Goal: Use online tool/utility: Use online tool/utility

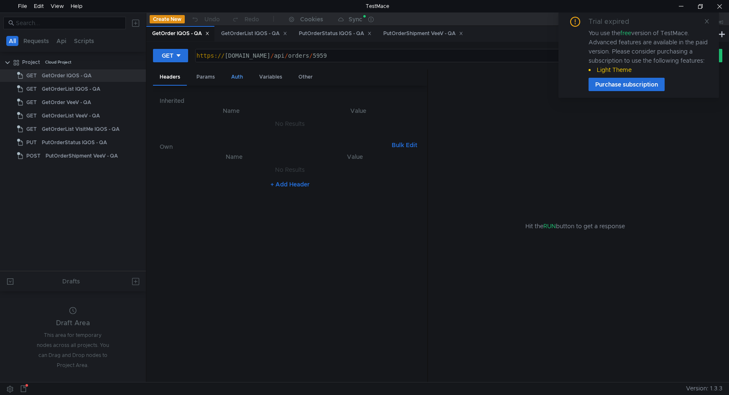
click at [234, 75] on div "Auth" at bounding box center [236, 76] width 25 height 15
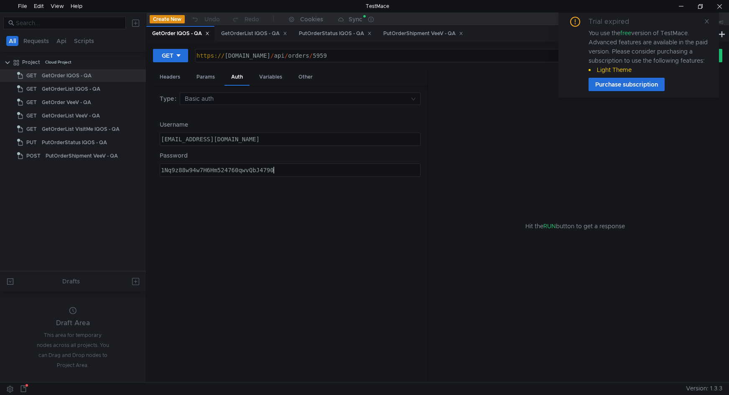
click at [301, 171] on div "1Nq9z88w94w7H6Hm524760qwvQbJ4790" at bounding box center [289, 177] width 260 height 20
click at [213, 171] on div "1Nq9z88w94w7H6Hm524760qwvQbJ4790" at bounding box center [289, 177] width 260 height 20
paste textarea "U5lGR0X982Tzb6uTu2j9qRdxZ5yp6"
type textarea "1U5lGR0X982Tzb6uTu2j9qRdxZ5yp6"
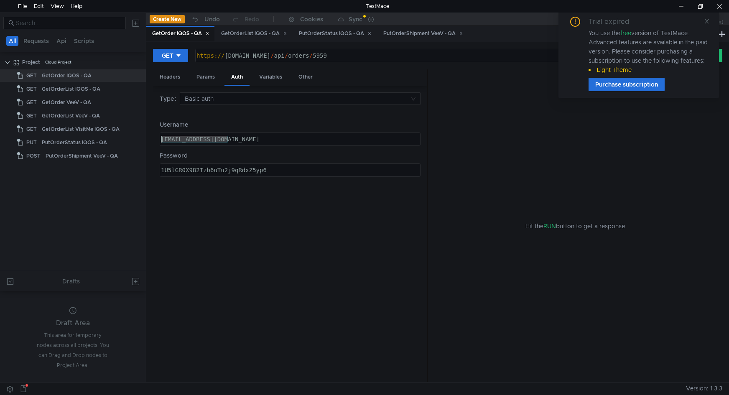
drag, startPoint x: 235, startPoint y: 140, endPoint x: 149, endPoint y: 138, distance: 86.5
click at [149, 138] on div "GET https:// preprod.iqos.pt / api / orders / 5959 הההההההההההההההההההההההההההה…" at bounding box center [437, 212] width 583 height 340
paste textarea "rangel.interface@admin"
type textarea "[PERSON_NAME][EMAIL_ADDRESS][DOMAIN_NAME]"
click at [167, 52] on div "GET" at bounding box center [168, 55] width 12 height 9
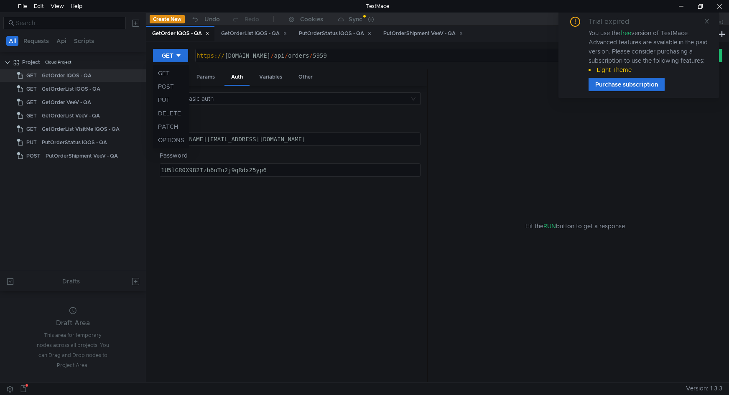
click at [707, 19] on div at bounding box center [364, 197] width 729 height 395
click at [707, 20] on icon at bounding box center [707, 21] width 6 height 6
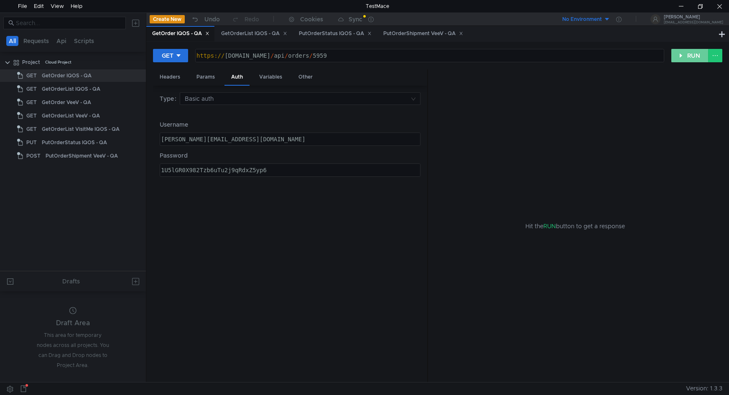
click at [690, 53] on button "RUN" at bounding box center [689, 55] width 37 height 13
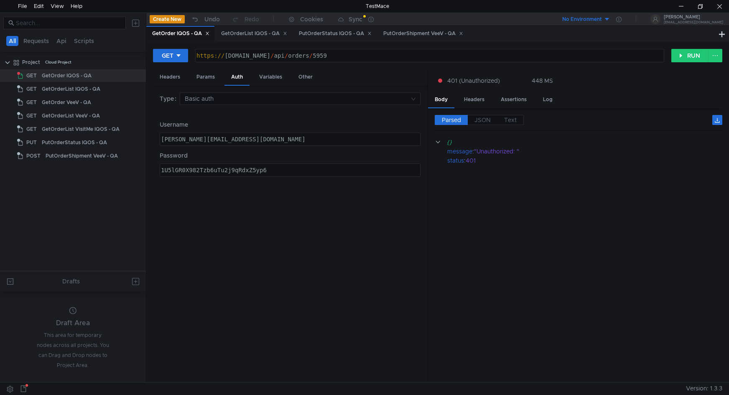
click at [300, 137] on div "[PERSON_NAME][EMAIL_ADDRESS][DOMAIN_NAME]" at bounding box center [289, 146] width 260 height 20
click at [182, 170] on div "1U5lGR0X982Tzb6uTu2j9qRdxZ5yp6" at bounding box center [289, 177] width 260 height 20
click at [685, 58] on button "RUN" at bounding box center [689, 55] width 37 height 13
click at [185, 169] on div "1U5lGROX982Tzb6uTu2j9qRdxZ5yp6" at bounding box center [289, 177] width 260 height 20
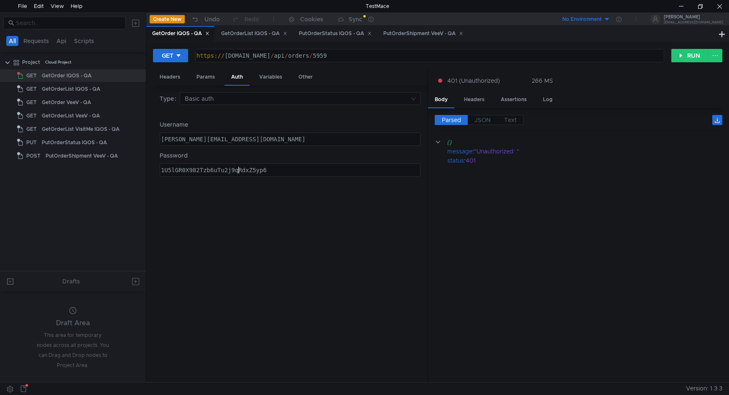
click at [238, 169] on div "1U5lGR0X982Tzb6uTu2j9qRdxZ5yp6" at bounding box center [289, 177] width 260 height 20
paste textarea "6u7u2j96"
click at [687, 55] on button "RUN" at bounding box center [689, 55] width 37 height 13
click at [181, 172] on div "1U5lGR0X982Tzb66u7u2j96qRdxZ5yp6" at bounding box center [289, 177] width 260 height 20
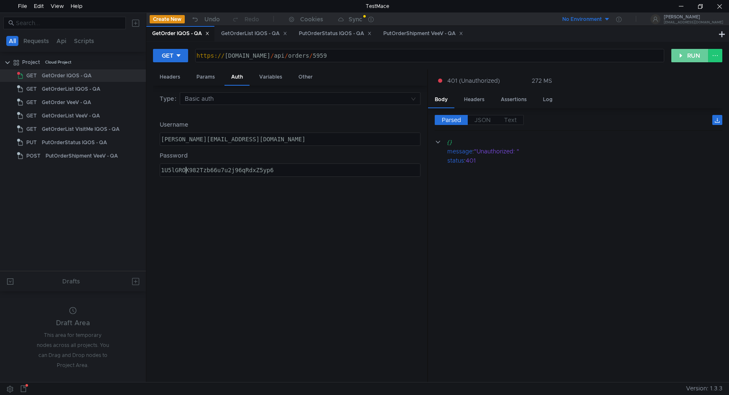
click at [687, 53] on button "RUN" at bounding box center [689, 55] width 37 height 13
click at [283, 170] on div "1U5lGROX982Tzb66u7u2j96qRdxZ5yp6" at bounding box center [289, 177] width 260 height 20
paste textarea "0"
type textarea "1U5lGR0X982Tzb66u7u2j96qRdxZ5yp6"
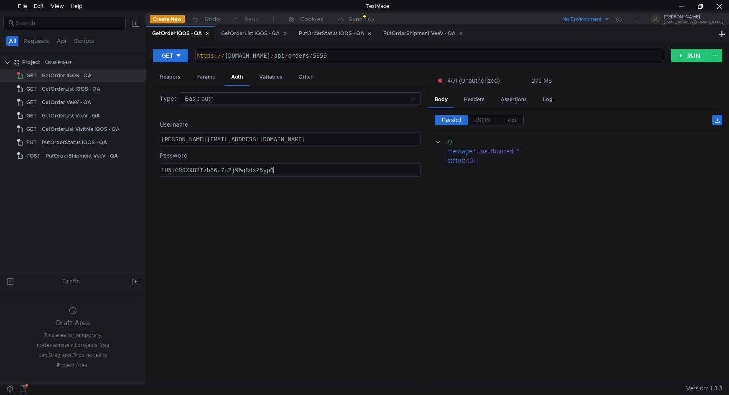
click at [271, 138] on div "[PERSON_NAME][EMAIL_ADDRESS][DOMAIN_NAME]" at bounding box center [289, 146] width 260 height 20
click at [684, 56] on button "RUN" at bounding box center [689, 55] width 37 height 13
click at [328, 57] on div "https:// preprod.iqos.pt / api / orders / 5959" at bounding box center [429, 62] width 468 height 20
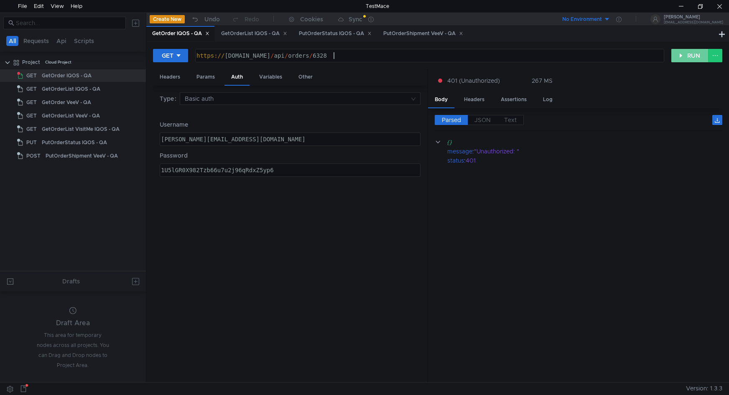
type textarea "[URL][DOMAIN_NAME]"
click at [688, 56] on button "RUN" at bounding box center [689, 55] width 37 height 13
click at [140, 76] on icon at bounding box center [138, 76] width 6 height 6
click at [238, 204] on div at bounding box center [364, 197] width 729 height 395
drag, startPoint x: 184, startPoint y: 35, endPoint x: 175, endPoint y: 34, distance: 9.6
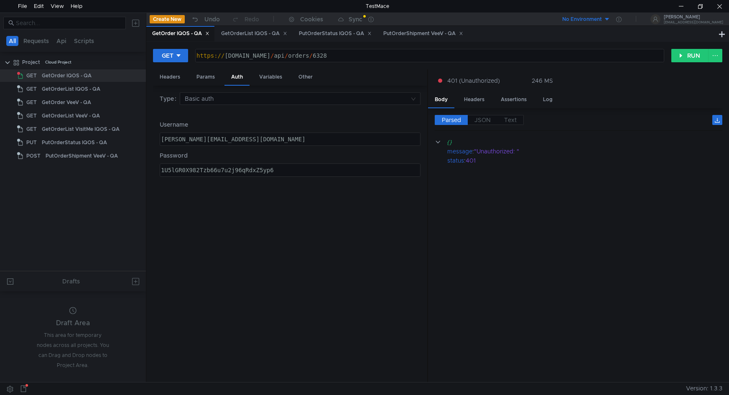
click at [175, 34] on div "GetOrder IQOS - QA" at bounding box center [180, 33] width 57 height 9
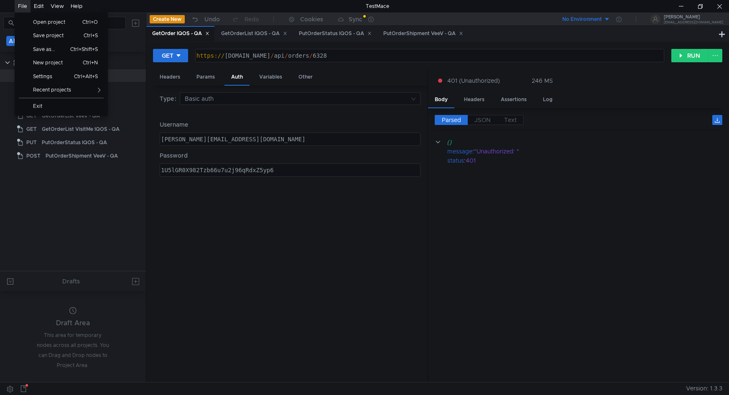
click at [21, 6] on div "File" at bounding box center [22, 6] width 9 height 13
click at [57, 36] on span "Save project" at bounding box center [51, 35] width 47 height 5
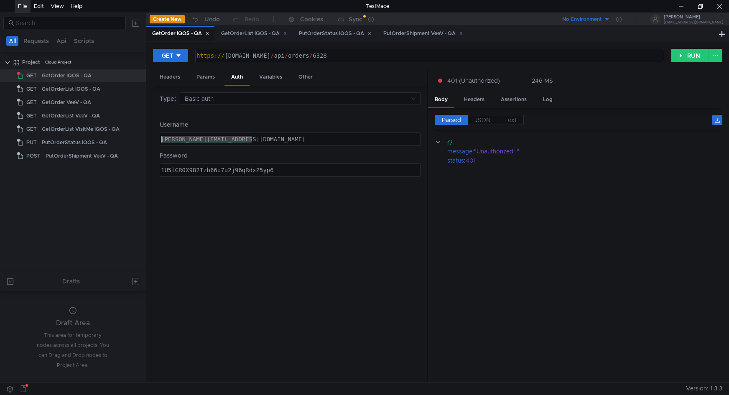
drag, startPoint x: 261, startPoint y: 138, endPoint x: 149, endPoint y: 134, distance: 112.1
click at [149, 134] on div "GET https://preprod.iqos.pt/api/orders/6328 https:// preprod.iqos.pt / api / or…" at bounding box center [437, 212] width 583 height 340
drag, startPoint x: 282, startPoint y: 171, endPoint x: 140, endPoint y: 167, distance: 142.1
click at [140, 167] on as-split "All Requests Api Scripts Project Cloud Project GET GetOrder IQOS - QA GET GetOr…" at bounding box center [364, 197] width 729 height 369
click at [247, 31] on div "GetOrderList IQOS - QA" at bounding box center [254, 33] width 66 height 9
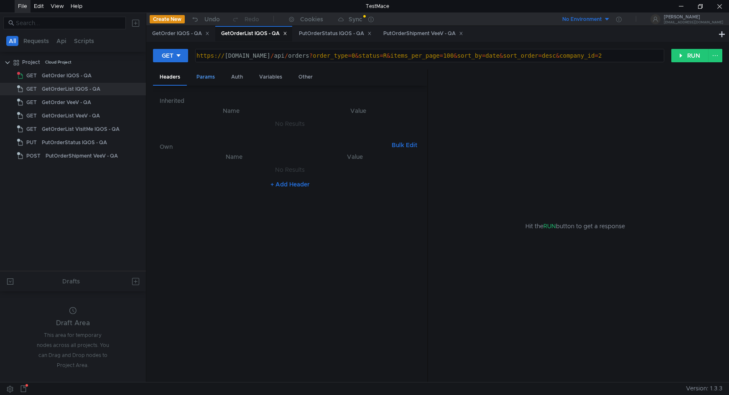
click at [208, 78] on div "Params" at bounding box center [206, 76] width 32 height 15
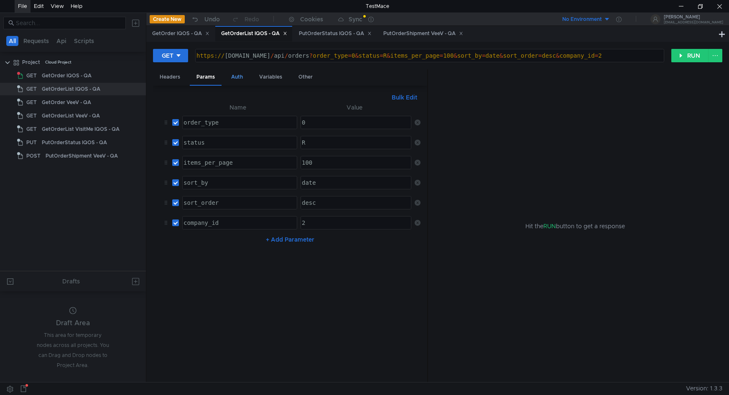
click at [235, 79] on div "Auth" at bounding box center [236, 76] width 25 height 15
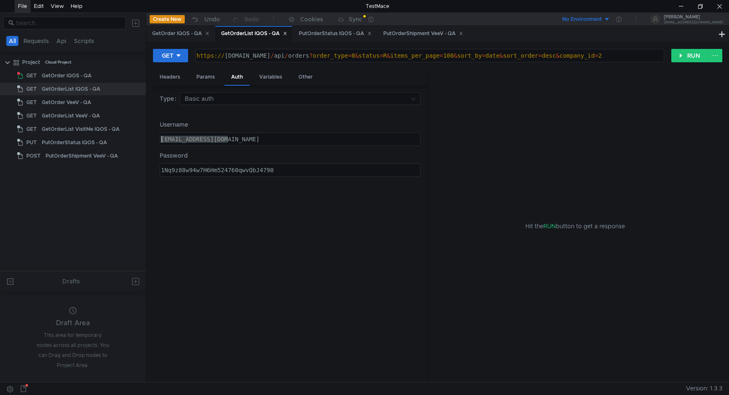
drag, startPoint x: 242, startPoint y: 139, endPoint x: 139, endPoint y: 136, distance: 102.4
click at [139, 136] on as-split "All Requests Api Scripts Project Cloud Project GET GetOrder IQOS - QA GET GetOr…" at bounding box center [364, 197] width 729 height 369
paste textarea "1U5lGR0X982Tzb66u7u2j96qRdxZ5yp6"
type textarea "1U5lGR0X982Tzb66u7u2j96qRdxZ5yp6"
drag, startPoint x: 278, startPoint y: 169, endPoint x: 140, endPoint y: 165, distance: 137.5
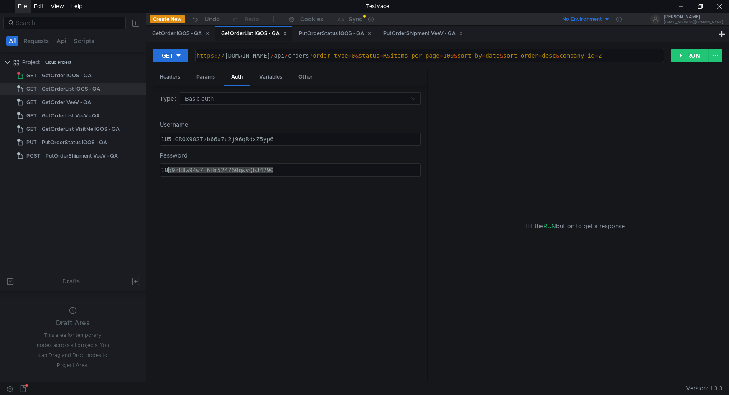
click at [140, 165] on as-split "All Requests Api Scripts Project Cloud Project GET GetOrder IQOS - QA GET GetOr…" at bounding box center [364, 197] width 729 height 369
paste textarea "U5lGR0X982Tzb66u7u2j96qRdxZ5yp6"
type textarea "1U5lGR0X982Tzb66u7u2j96qRdxZ5yp6"
click at [284, 136] on div "1U5lGR0X982Tzb66u7u2j96qRdxZ5yp6" at bounding box center [289, 146] width 260 height 20
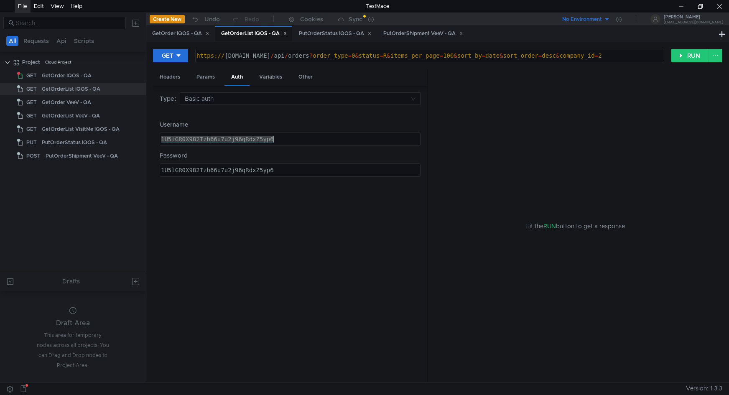
paste textarea "[PERSON_NAME][EMAIL_ADDRESS][DOMAIN_NAME]"
type textarea "[PERSON_NAME][EMAIL_ADDRESS][DOMAIN_NAME]"
click at [681, 61] on button "RUN" at bounding box center [689, 55] width 37 height 13
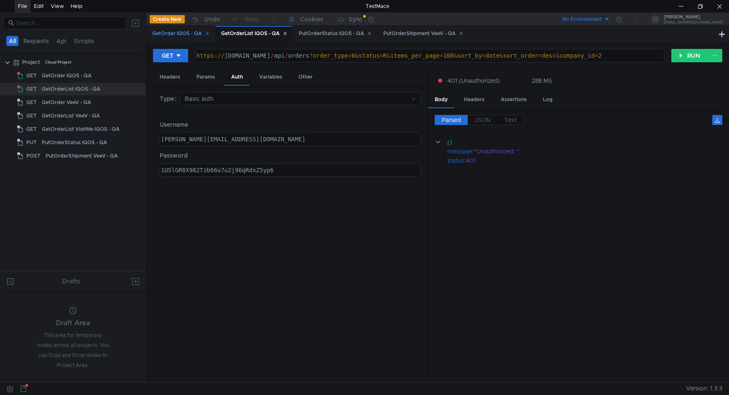
click at [168, 34] on div "GetOrder IQOS - QA" at bounding box center [180, 33] width 57 height 9
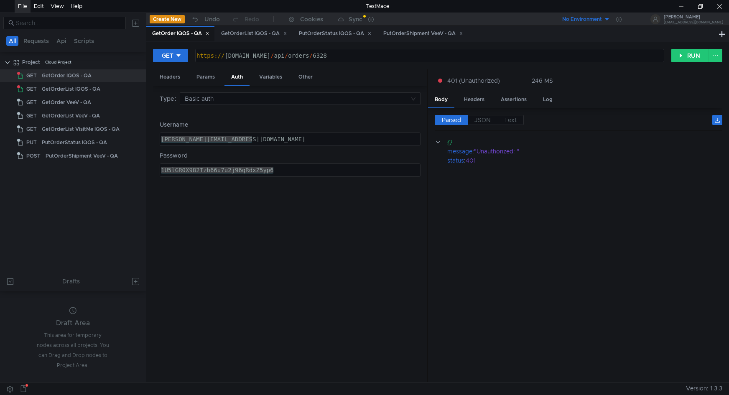
click at [294, 190] on div "Type Basic auth Username rangel.interface@admin.com rangel.interface@admin.com …" at bounding box center [290, 233] width 261 height 283
click at [264, 121] on label "Username" at bounding box center [290, 124] width 261 height 9
click at [262, 138] on div "[PERSON_NAME][EMAIL_ADDRESS][DOMAIN_NAME]" at bounding box center [290, 139] width 260 height 13
click at [292, 169] on div "1U5lGR0X982Tzb66u7u2j96qRdxZ5yp6" at bounding box center [290, 170] width 260 height 13
click at [678, 59] on button "RUN" at bounding box center [689, 55] width 37 height 13
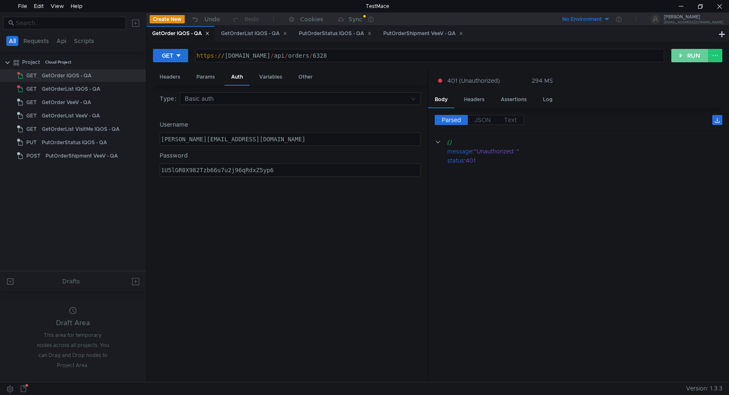
click at [680, 56] on button "RUN" at bounding box center [689, 55] width 37 height 13
click at [718, 5] on div at bounding box center [719, 6] width 19 height 13
